Goal: Transaction & Acquisition: Obtain resource

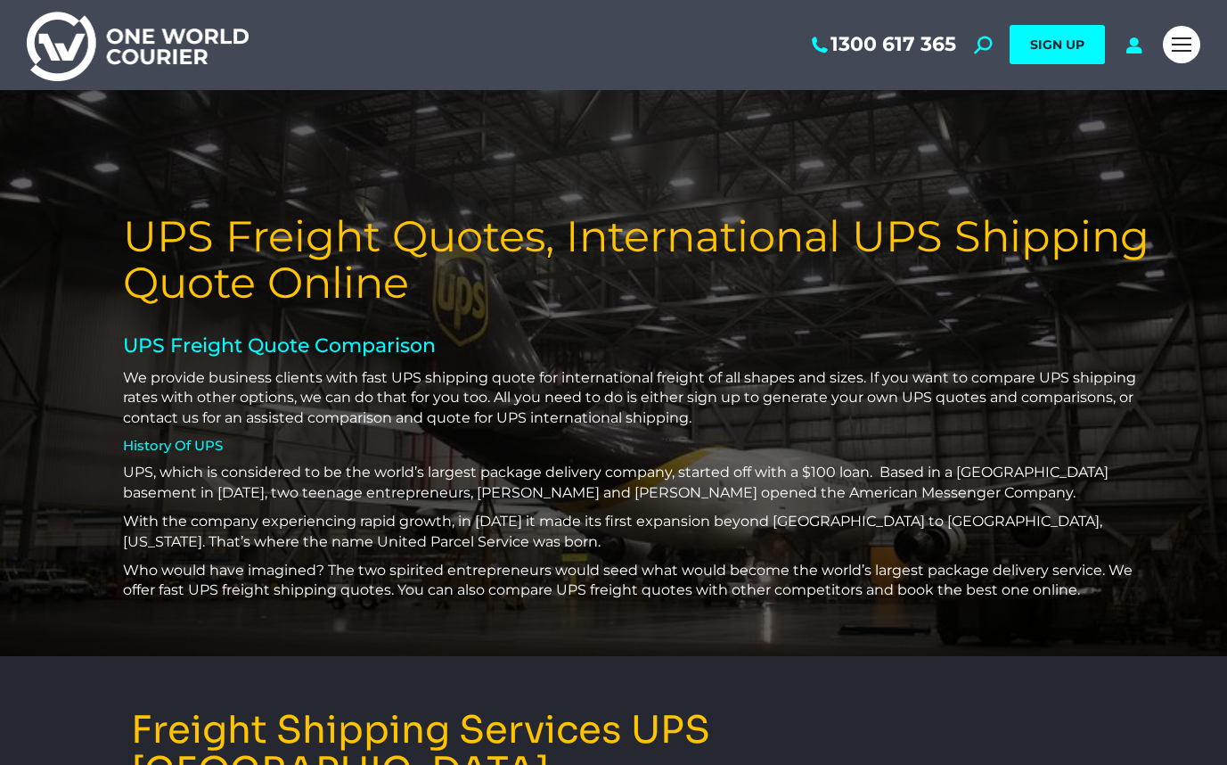
click at [1179, 42] on div "Mobile menu icon" at bounding box center [1182, 44] width 20 height 14
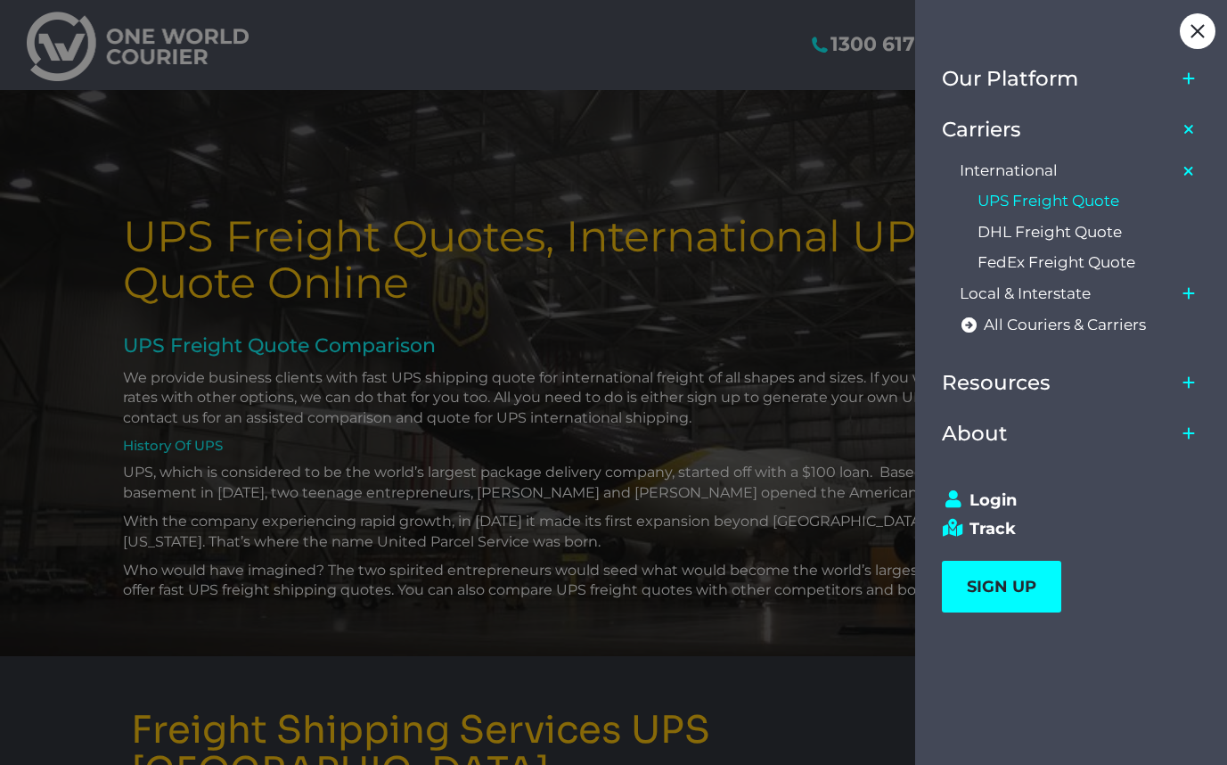
click at [1037, 165] on span "International" at bounding box center [1009, 170] width 98 height 19
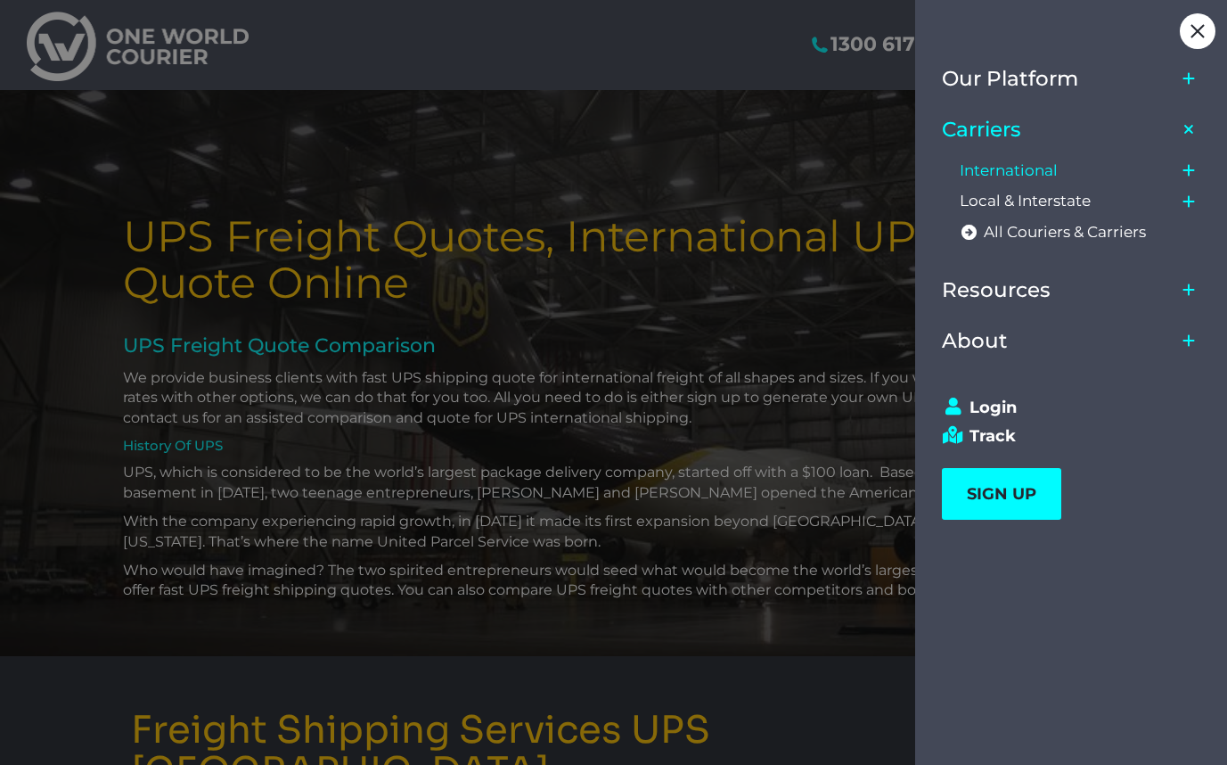
click at [1037, 165] on span "International" at bounding box center [1009, 170] width 98 height 19
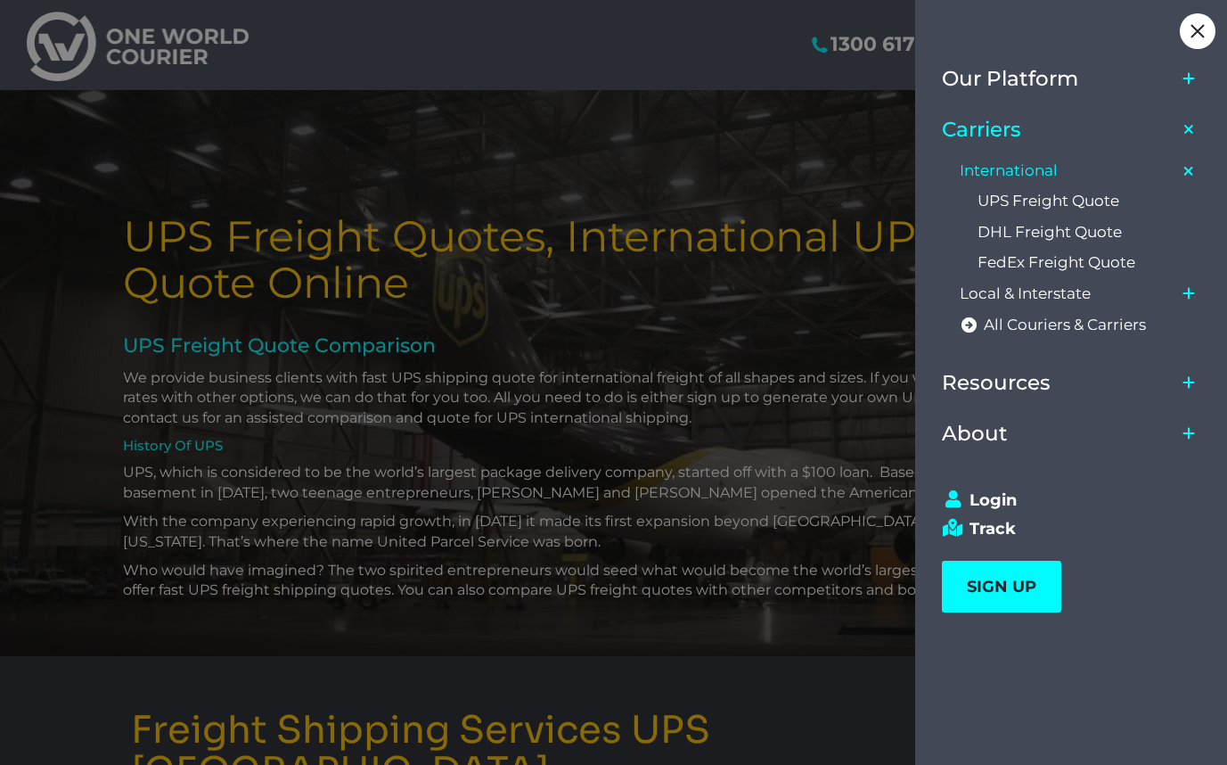
click at [1043, 199] on span "UPS Freight Quote" at bounding box center [1049, 201] width 142 height 19
